Goal: Information Seeking & Learning: Find specific fact

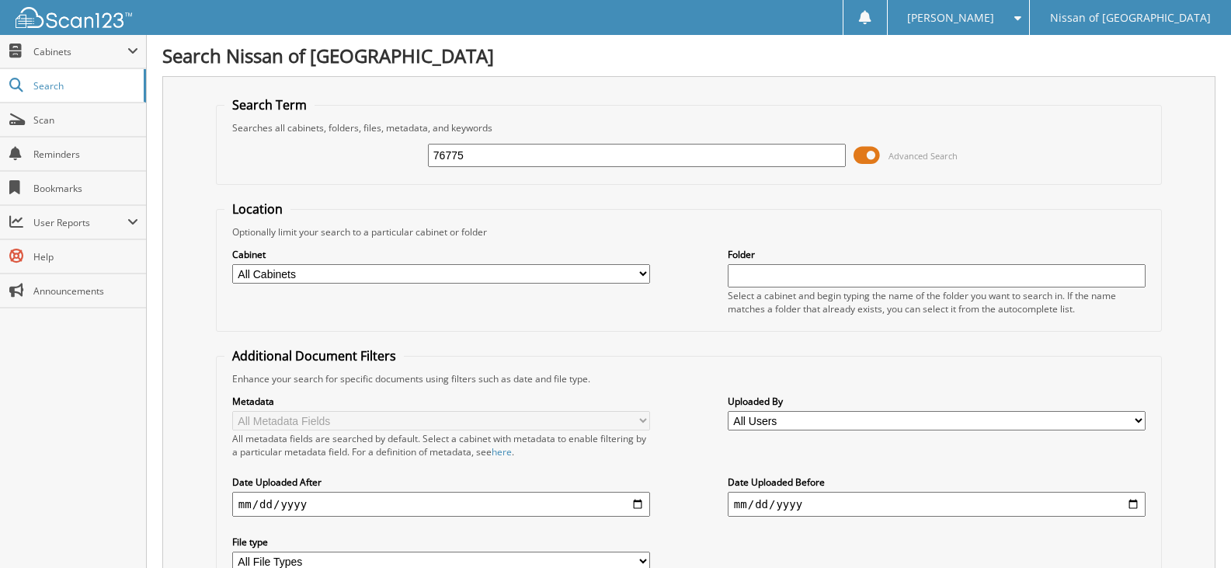
type input "76775"
click at [879, 153] on span at bounding box center [867, 155] width 26 height 23
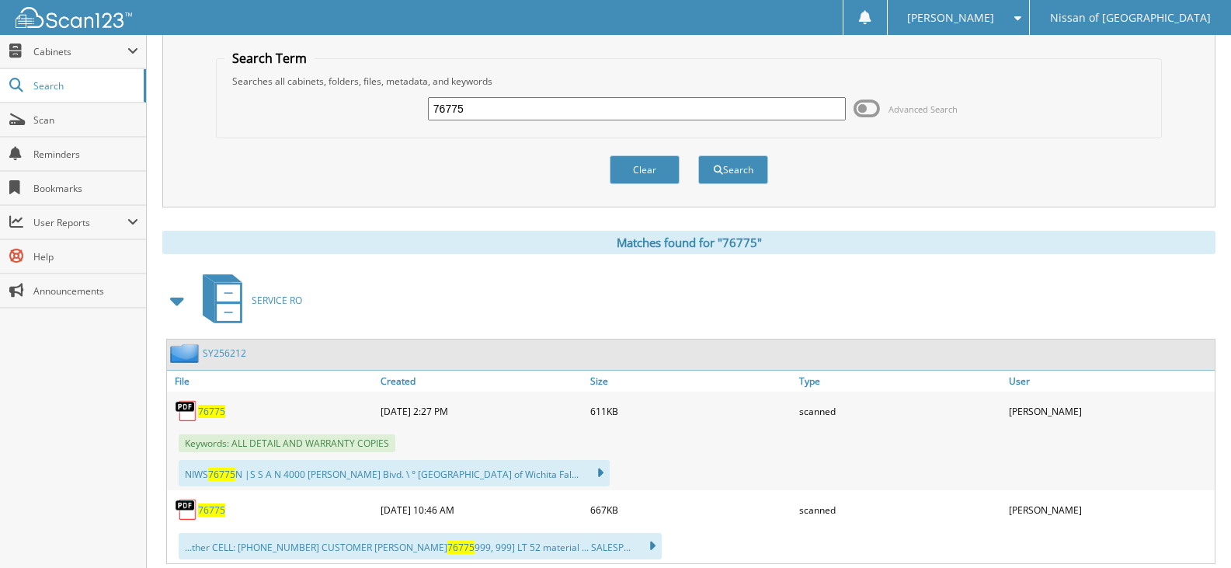
scroll to position [89, 0]
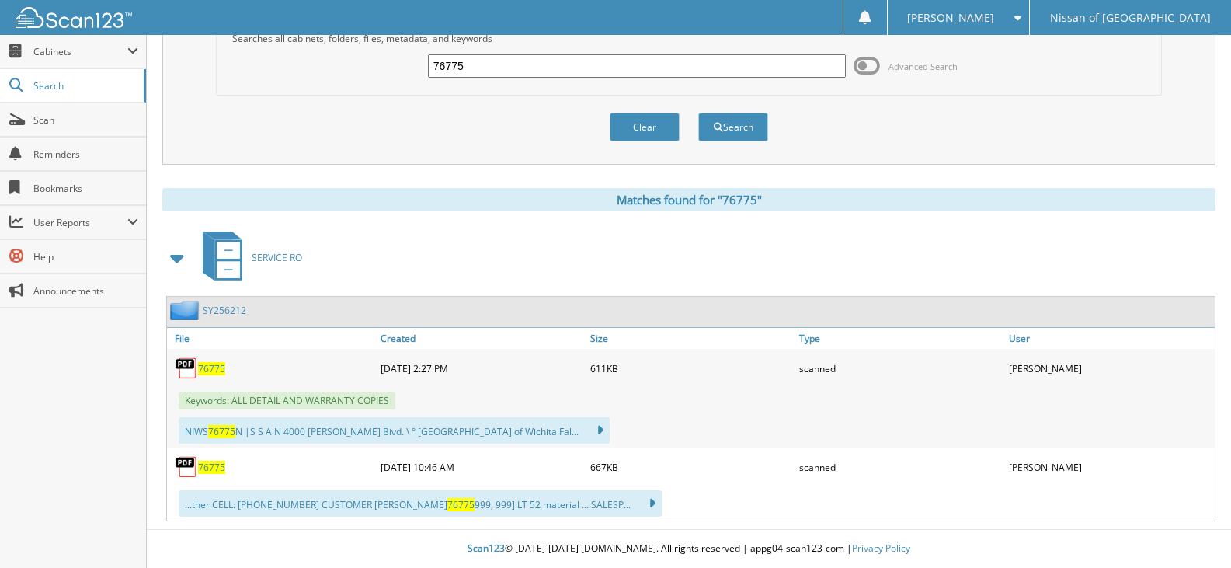
click at [458, 39] on div "Searches all cabinets, folders, files, metadata, and keywords" at bounding box center [688, 38] width 929 height 13
click at [465, 59] on input "76775" at bounding box center [637, 65] width 418 height 23
type input "77195"
click at [698, 113] on button "Search" at bounding box center [733, 127] width 70 height 29
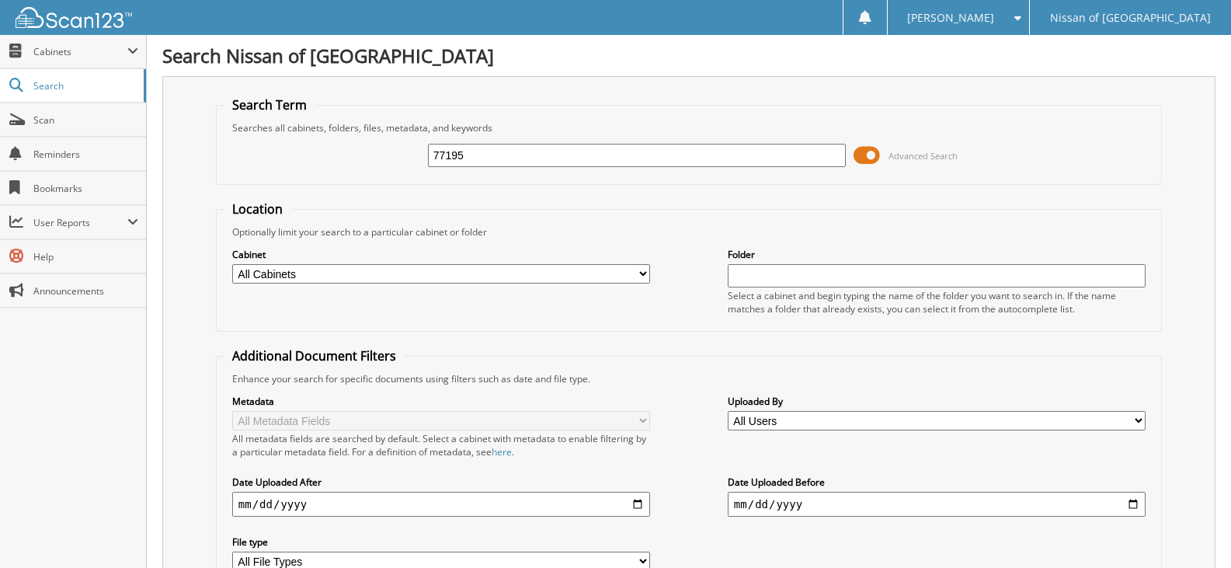
click at [873, 165] on span at bounding box center [867, 155] width 26 height 23
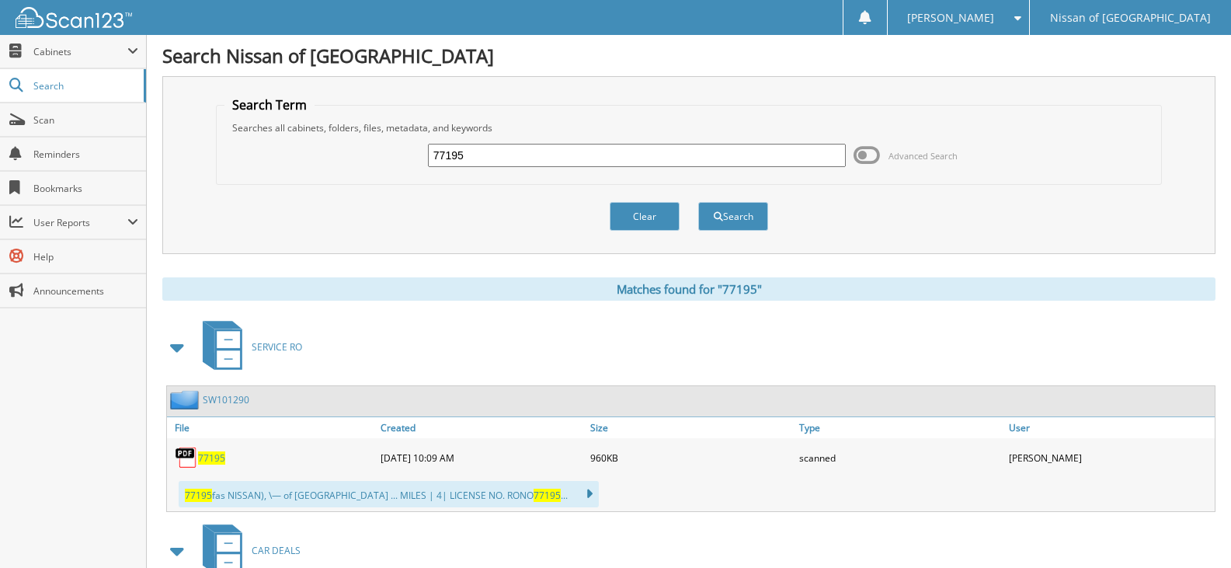
click at [236, 397] on link "SW101290" at bounding box center [226, 399] width 47 height 13
